Goal: Subscribe to service/newsletter

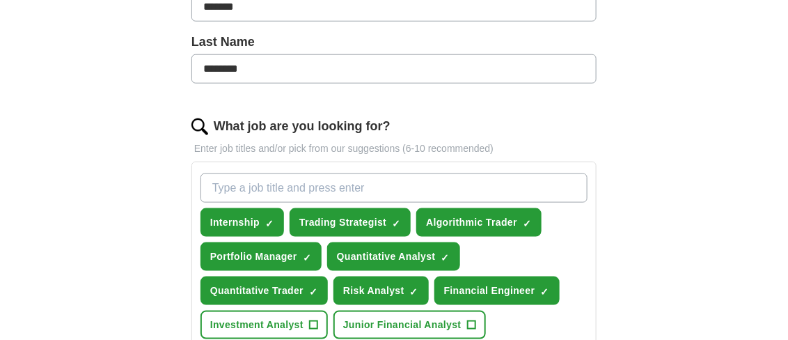
scroll to position [365, 0]
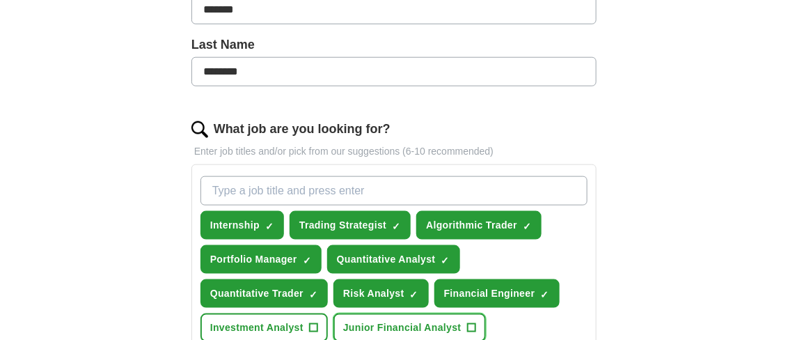
click at [473, 322] on span "+" at bounding box center [471, 327] width 8 height 11
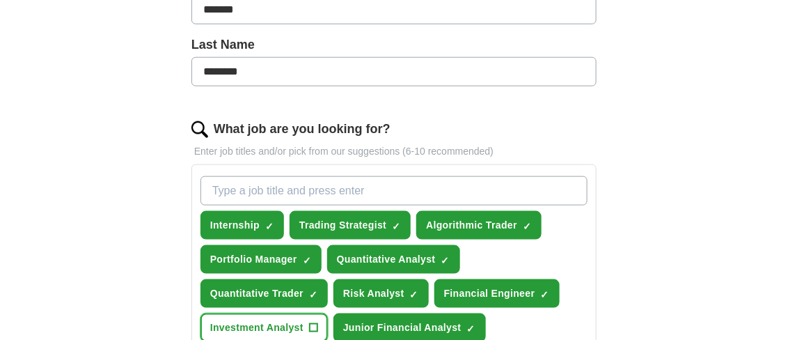
click at [312, 325] on span "+" at bounding box center [313, 327] width 8 height 11
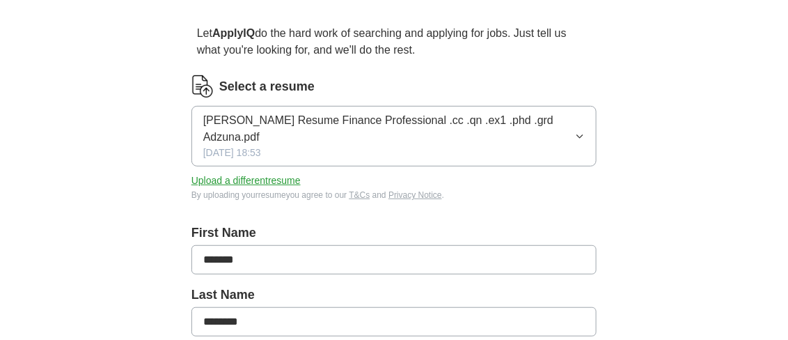
scroll to position [117, 0]
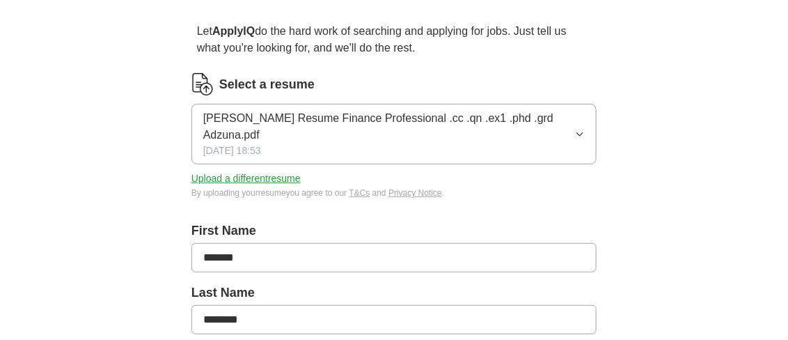
drag, startPoint x: 768, startPoint y: 84, endPoint x: 752, endPoint y: 120, distance: 39.6
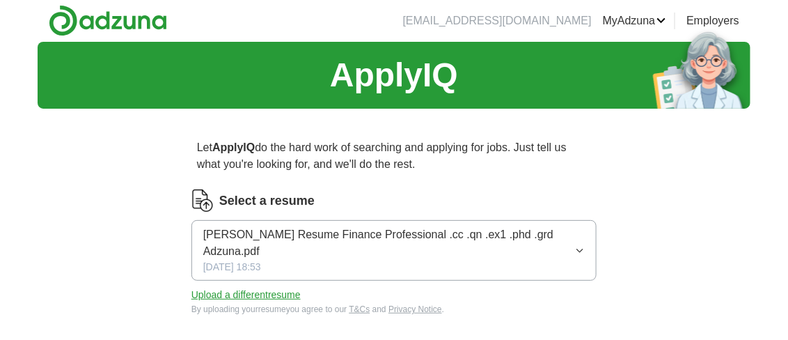
scroll to position [0, 0]
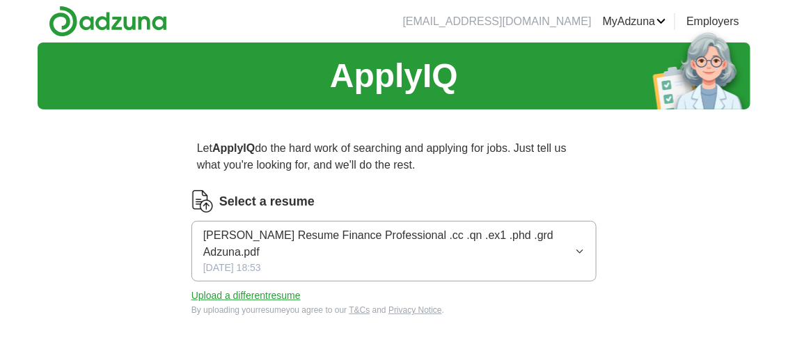
click at [0, 0] on link "ApplyIQ" at bounding box center [0, 0] width 0 height 0
